Goal: Task Accomplishment & Management: Use online tool/utility

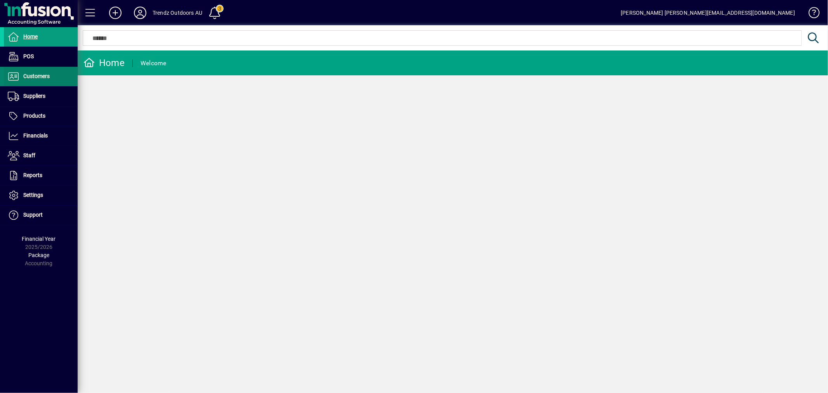
click at [33, 79] on span "Customers" at bounding box center [36, 76] width 26 height 6
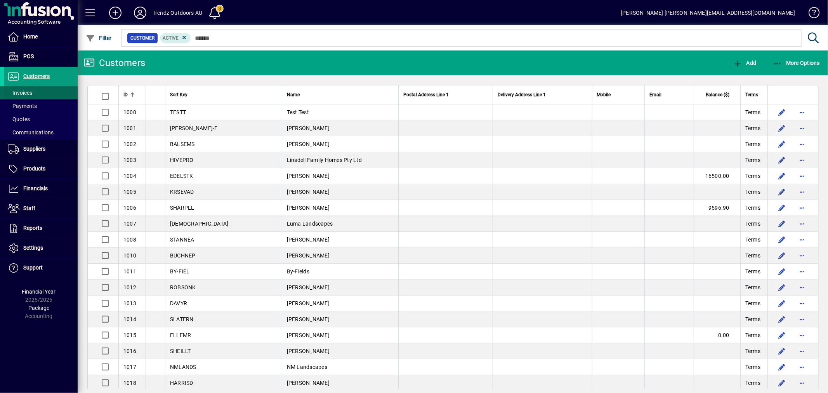
click at [36, 95] on span at bounding box center [41, 92] width 74 height 19
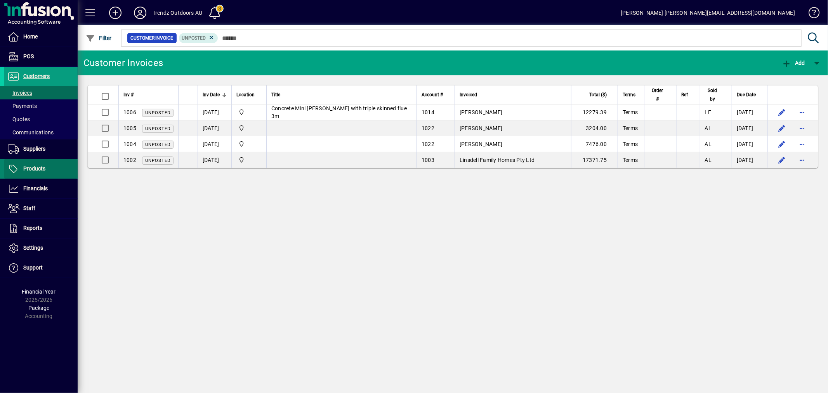
click at [36, 167] on span "Products" at bounding box center [34, 168] width 22 height 6
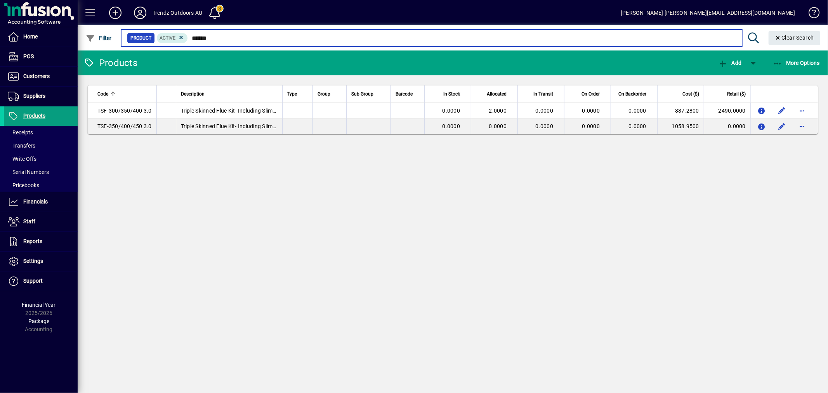
drag, startPoint x: 222, startPoint y: 39, endPoint x: 80, endPoint y: 41, distance: 141.6
click at [105, 38] on app-search-input "Filter Product Active ****** Clear Search" at bounding box center [451, 37] width 746 height 25
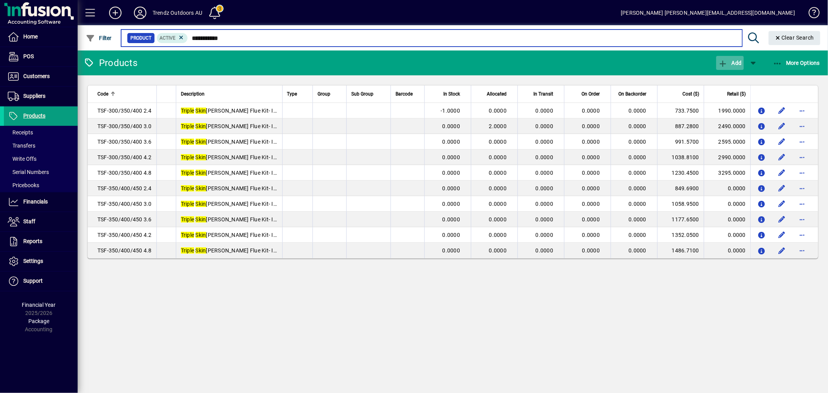
type input "**********"
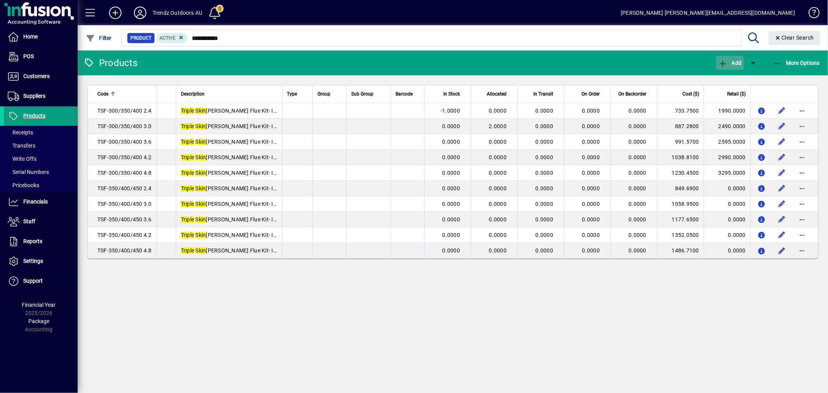
click at [731, 64] on span "Add" at bounding box center [729, 63] width 23 height 6
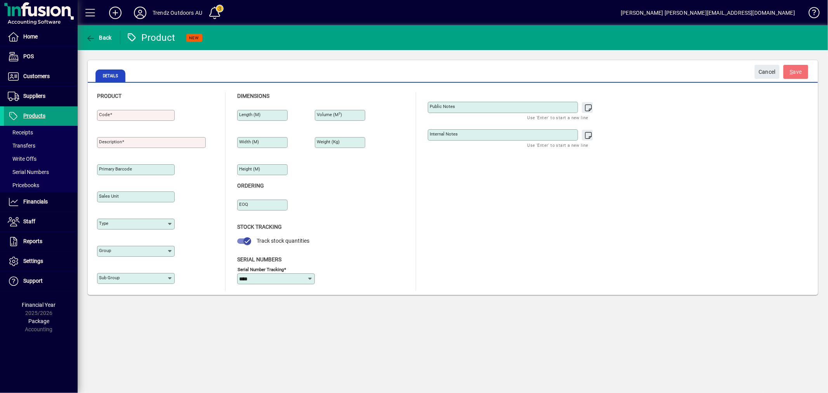
click at [156, 13] on div "Trendz Outdoors AU" at bounding box center [177, 13] width 50 height 12
click at [142, 12] on icon at bounding box center [140, 13] width 16 height 12
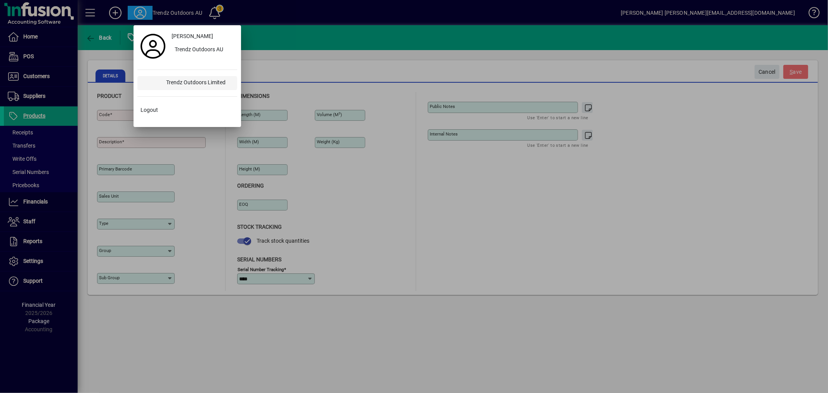
click at [191, 81] on div "Trendz Outdoors Limited" at bounding box center [198, 83] width 77 height 14
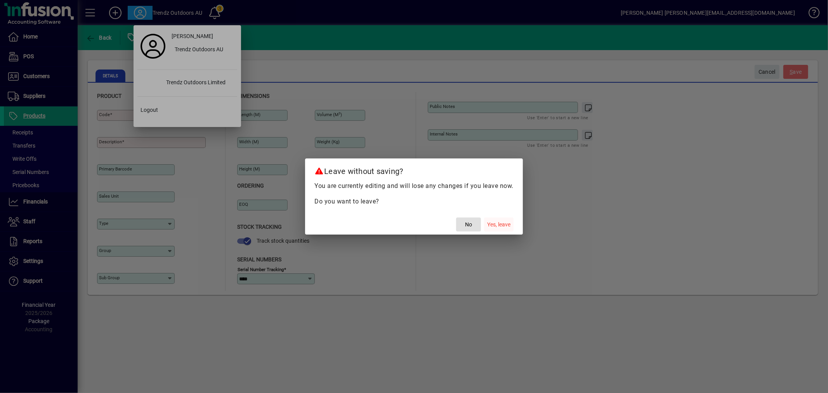
click at [493, 223] on span "Yes, leave" at bounding box center [498, 224] width 23 height 8
